Goal: Find specific page/section: Find specific page/section

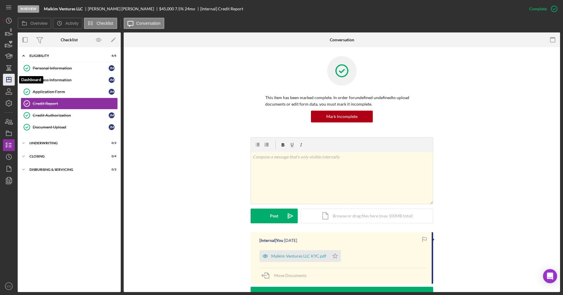
click at [9, 84] on icon "Icon/Dashboard" at bounding box center [8, 79] width 15 height 15
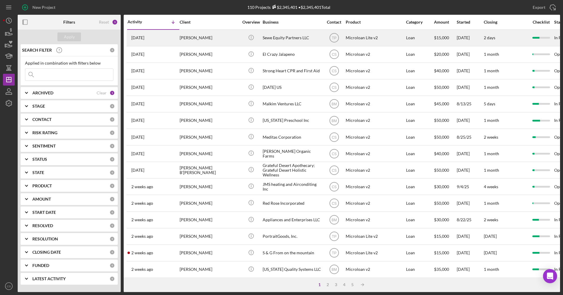
click at [294, 37] on div "Sewe Equity Partners LLC" at bounding box center [292, 38] width 59 height 16
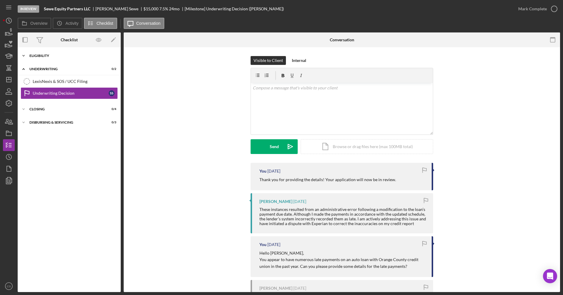
click at [72, 54] on div "Eligibility" at bounding box center [71, 56] width 84 height 4
